Goal: Task Accomplishment & Management: Manage account settings

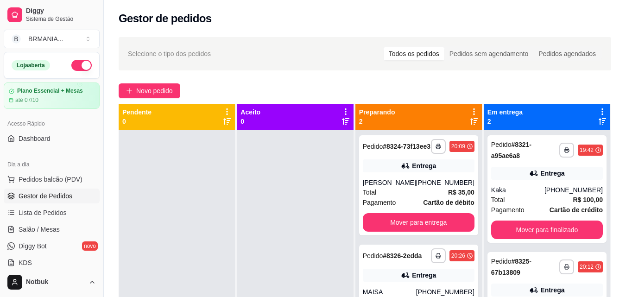
drag, startPoint x: 626, startPoint y: 82, endPoint x: 629, endPoint y: 89, distance: 7.3
click at [626, 89] on html "**********" at bounding box center [313, 148] width 626 height 297
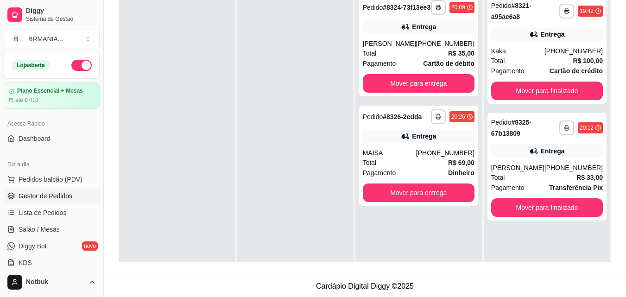
scroll to position [141, 0]
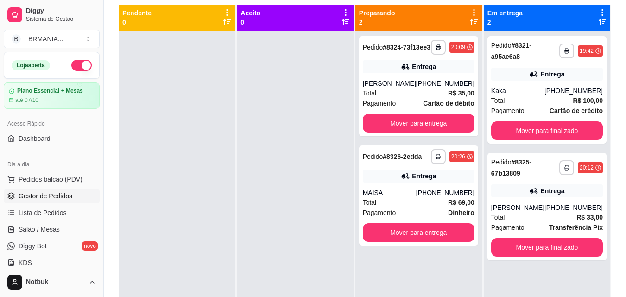
scroll to position [102, 0]
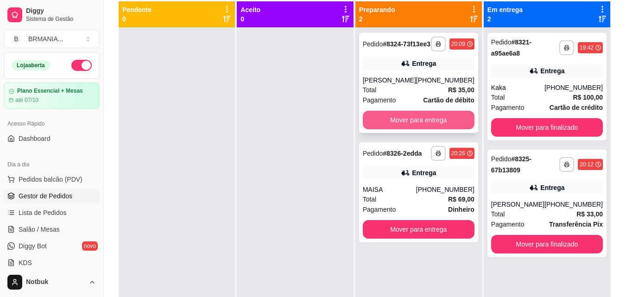
click at [430, 129] on button "Mover para entrega" at bounding box center [419, 120] width 112 height 19
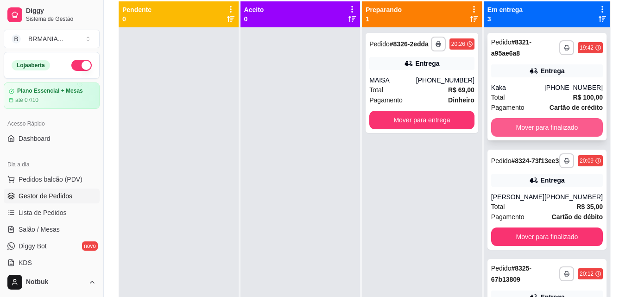
click at [562, 126] on button "Mover para finalizado" at bounding box center [547, 127] width 112 height 19
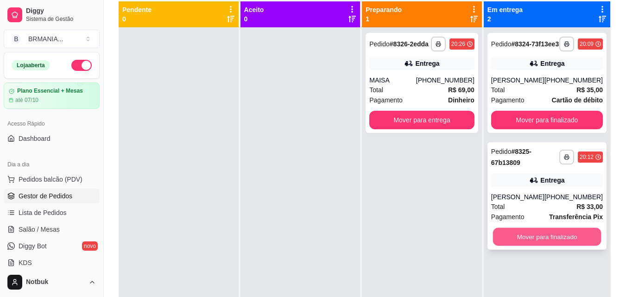
click at [542, 238] on button "Mover para finalizado" at bounding box center [547, 237] width 108 height 18
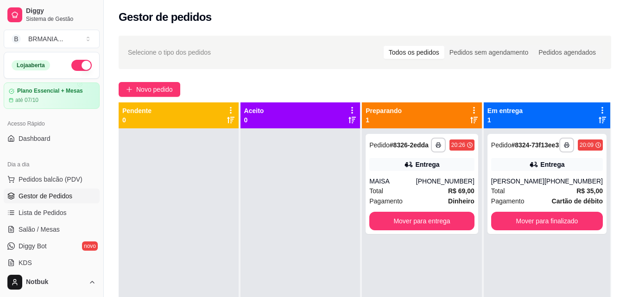
scroll to position [1, 0]
